Goal: Task Accomplishment & Management: Manage account settings

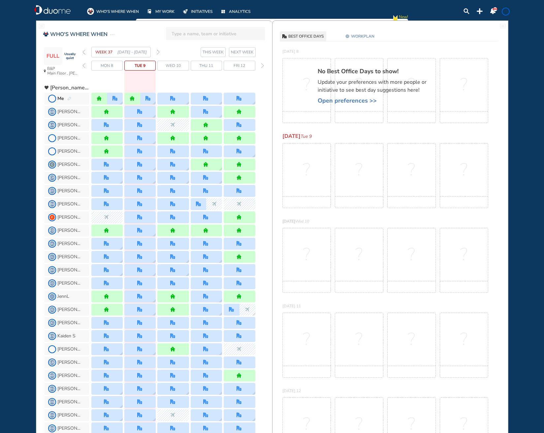
click at [231, 52] on span "NEXT WEEK" at bounding box center [242, 52] width 23 height 7
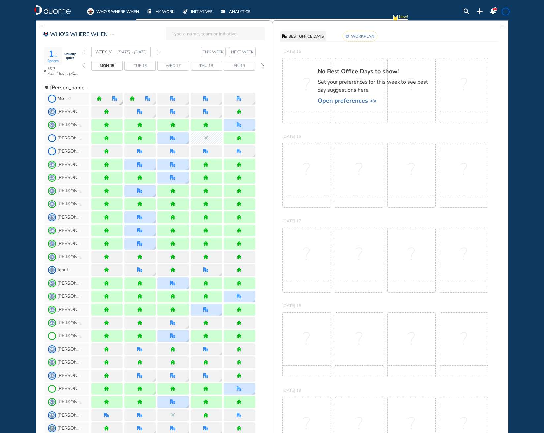
click at [110, 99] on div "office" at bounding box center [115, 99] width 16 height 12
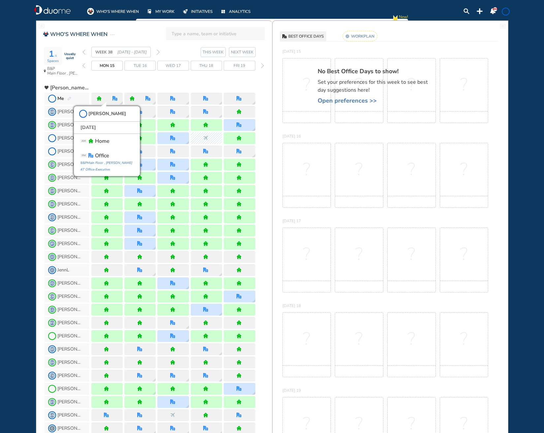
click at [135, 81] on div at bounding box center [173, 85] width 164 height 12
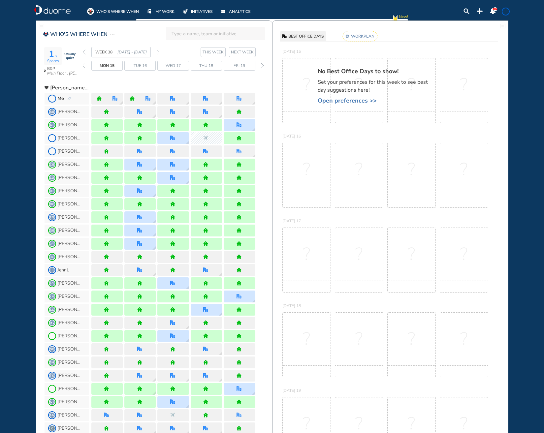
click at [164, 15] on span "MY WORK" at bounding box center [164, 11] width 19 height 7
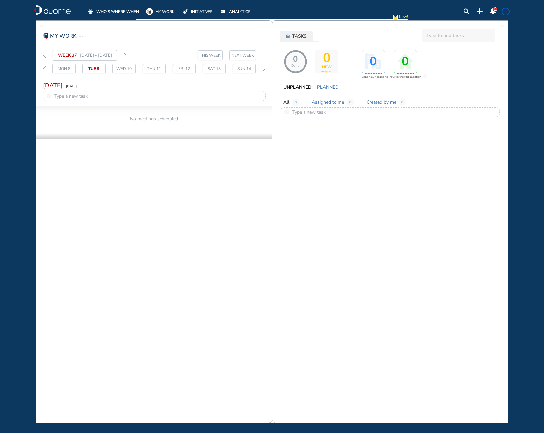
click at [117, 10] on span "WHO'S WHERE WHEN" at bounding box center [117, 11] width 43 height 7
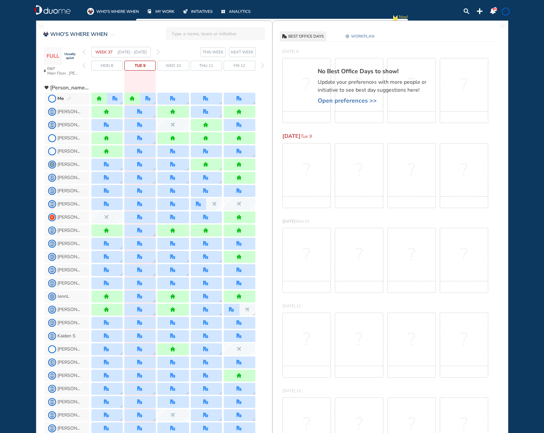
click at [365, 36] on span "WORKPLAN" at bounding box center [362, 36] width 23 height 7
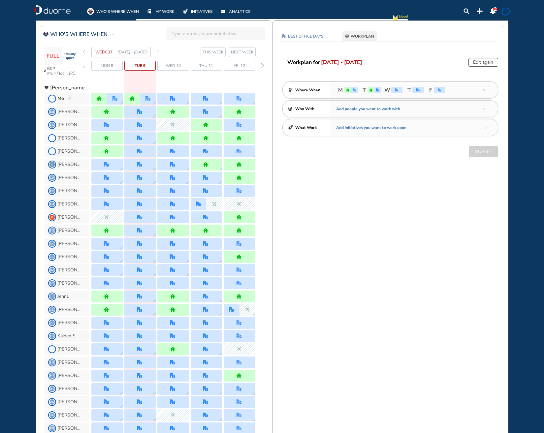
click at [487, 62] on button "Edit again" at bounding box center [483, 62] width 30 height 9
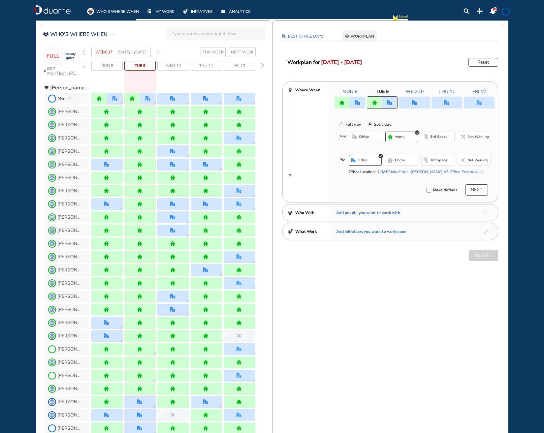
click at [340, 122] on input "Full day" at bounding box center [345, 128] width 13 height 13
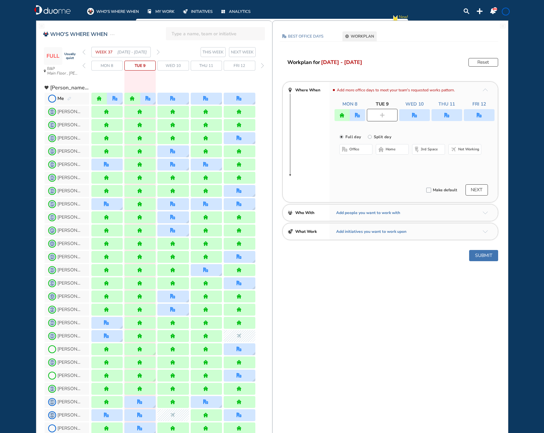
click at [390, 116] on div at bounding box center [382, 115] width 31 height 13
radio input "false"
radio input "true"
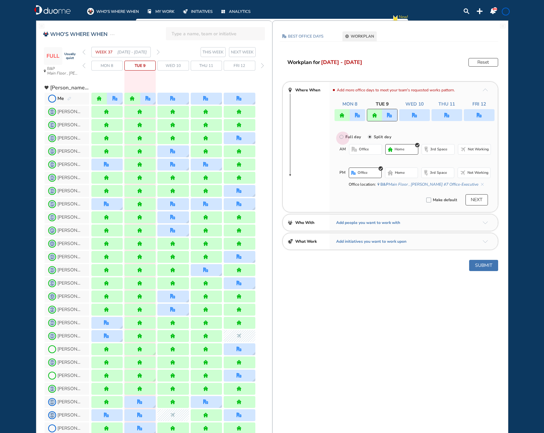
click at [346, 137] on input "Full day" at bounding box center [345, 140] width 13 height 13
radio input "true"
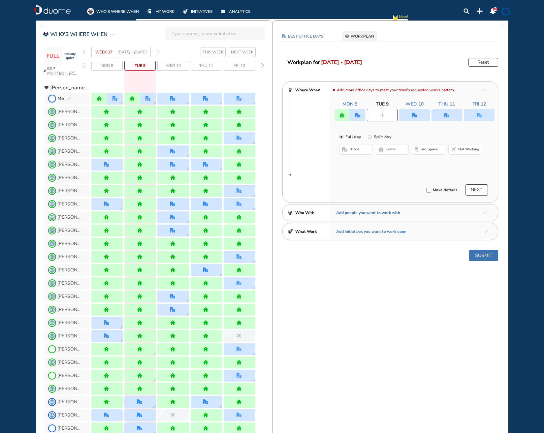
click at [348, 148] on button "office" at bounding box center [355, 149] width 33 height 11
click at [354, 112] on div at bounding box center [414, 115] width 160 height 12
click at [354, 113] on div at bounding box center [414, 115] width 160 height 12
click at [352, 122] on div "Reduce your office days to meet your team's requested works pattern. Mon 8 Tue …" at bounding box center [413, 142] width 168 height 120
click at [348, 115] on div at bounding box center [414, 115] width 160 height 12
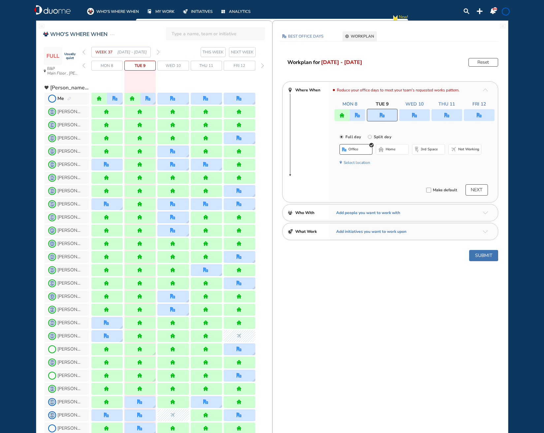
click at [416, 113] on div at bounding box center [414, 115] width 31 height 12
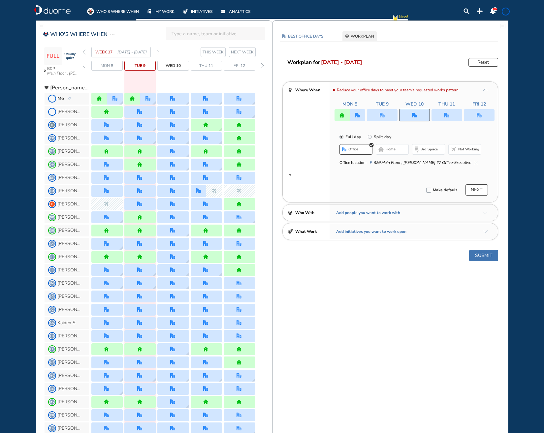
click at [363, 115] on div at bounding box center [414, 115] width 160 height 12
click at [338, 116] on div at bounding box center [414, 115] width 160 height 12
click at [358, 112] on div at bounding box center [414, 115] width 160 height 12
click at [368, 137] on input "Split day" at bounding box center [374, 140] width 13 height 13
radio input "true"
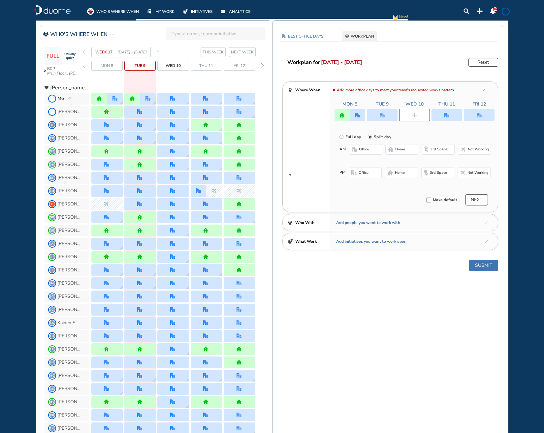
click at [352, 117] on div at bounding box center [414, 115] width 160 height 12
click at [347, 136] on input "Full day" at bounding box center [345, 140] width 13 height 13
radio input "true"
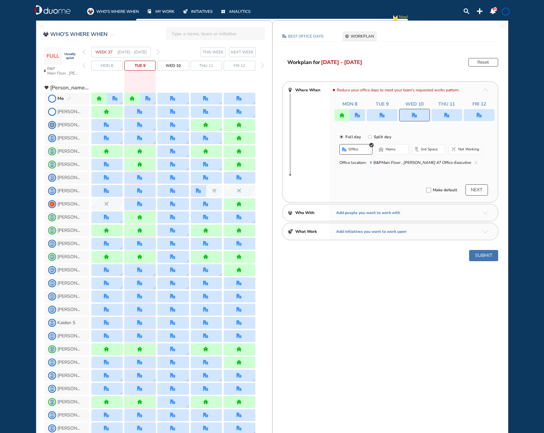
click at [354, 192] on div "Make default NEXT" at bounding box center [410, 189] width 163 height 11
click at [475, 192] on button "NEXT" at bounding box center [476, 189] width 22 height 11
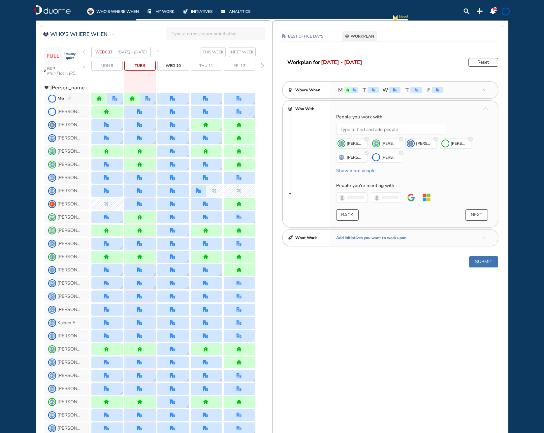
click at [343, 210] on button "BACK" at bounding box center [347, 214] width 22 height 11
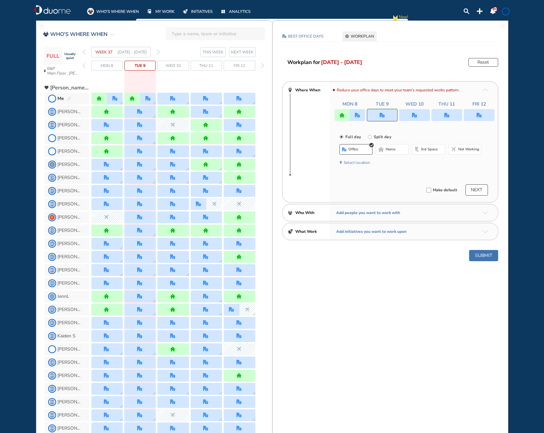
click at [489, 256] on button "Submit" at bounding box center [483, 255] width 29 height 11
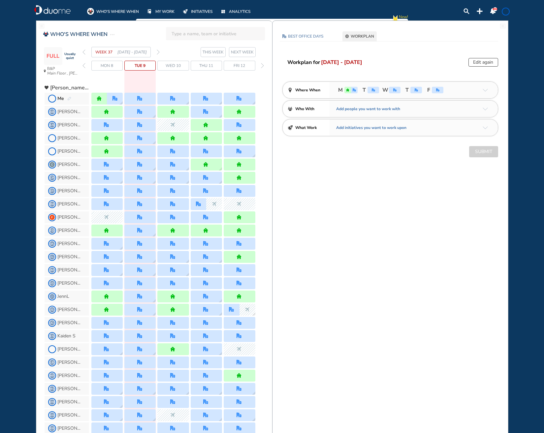
click at [157, 50] on img "forward week" at bounding box center [158, 51] width 3 height 5
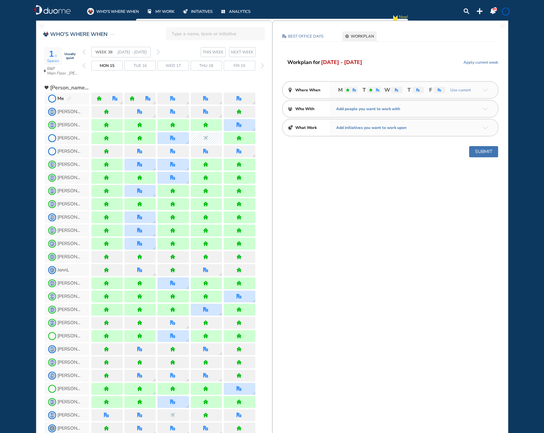
click at [483, 91] on div "M T W T F Use current" at bounding box center [413, 90] width 168 height 16
click at [484, 87] on div "M T W T F Use current" at bounding box center [413, 90] width 168 height 16
click at [487, 89] on img "arrow-down-a5b4c4" at bounding box center [484, 90] width 5 height 3
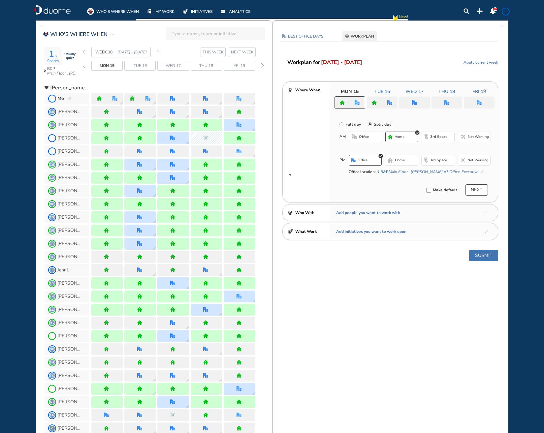
click at [342, 124] on input "Full day" at bounding box center [345, 128] width 13 height 13
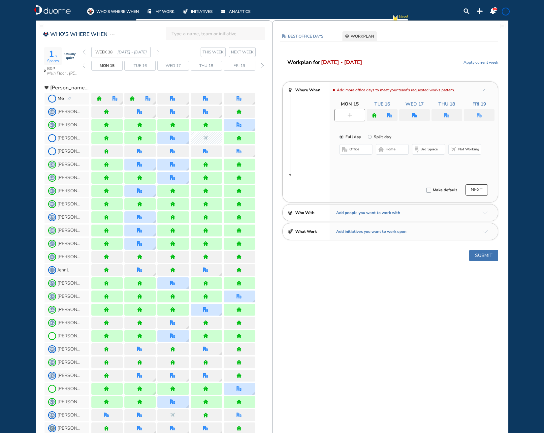
click at [356, 152] on button "office" at bounding box center [355, 149] width 33 height 11
click at [383, 114] on div at bounding box center [389, 115] width 15 height 12
radio input "false"
radio input "true"
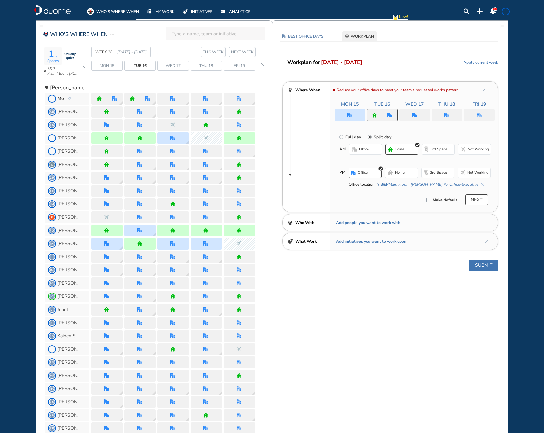
click at [352, 138] on label "Full day" at bounding box center [352, 136] width 17 height 9
click at [352, 138] on input "Full day" at bounding box center [345, 140] width 13 height 13
radio input "true"
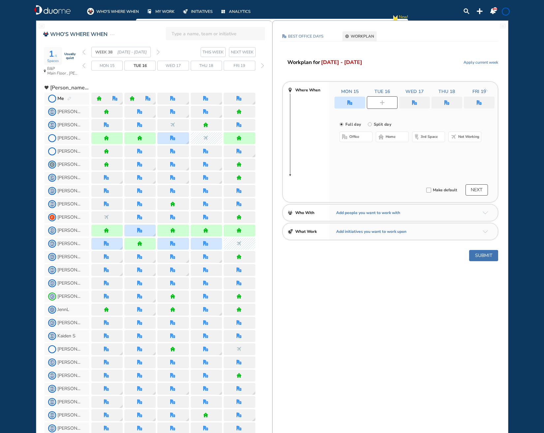
click at [358, 138] on button "office" at bounding box center [355, 137] width 33 height 11
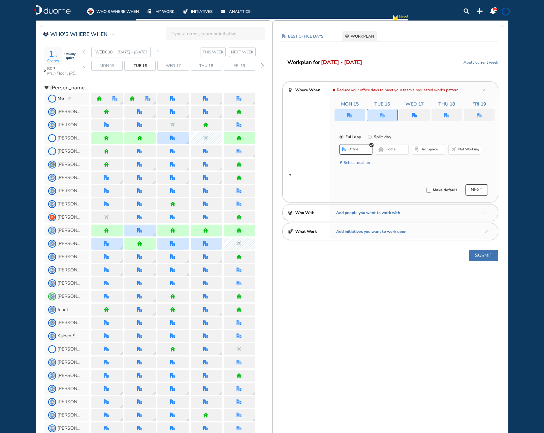
click at [431, 189] on img "checkbox_unchecked" at bounding box center [428, 190] width 5 height 5
click at [480, 193] on button "NEXT" at bounding box center [476, 189] width 22 height 11
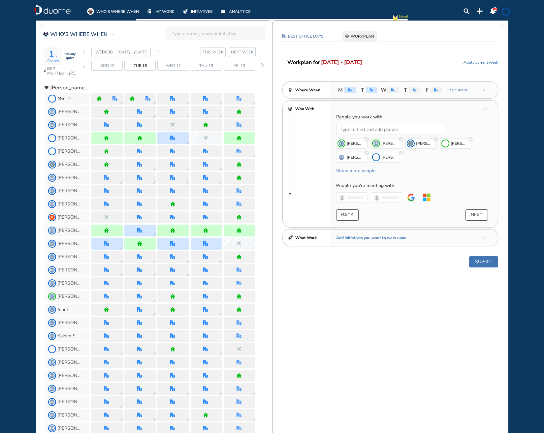
click at [484, 259] on button "Submit" at bounding box center [483, 261] width 29 height 11
